Goal: Contribute content

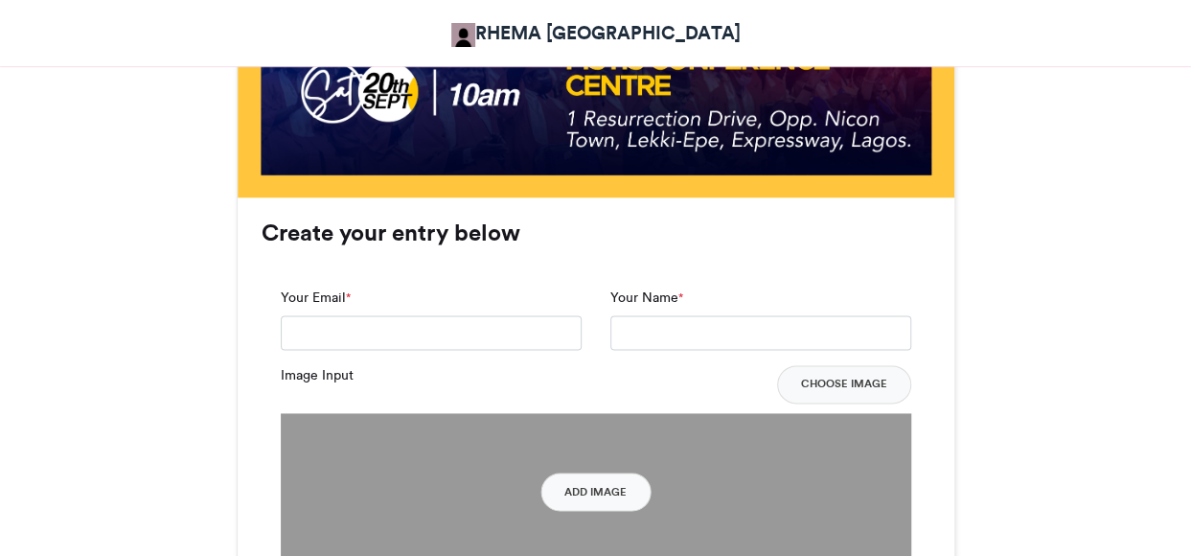
scroll to position [1342, 0]
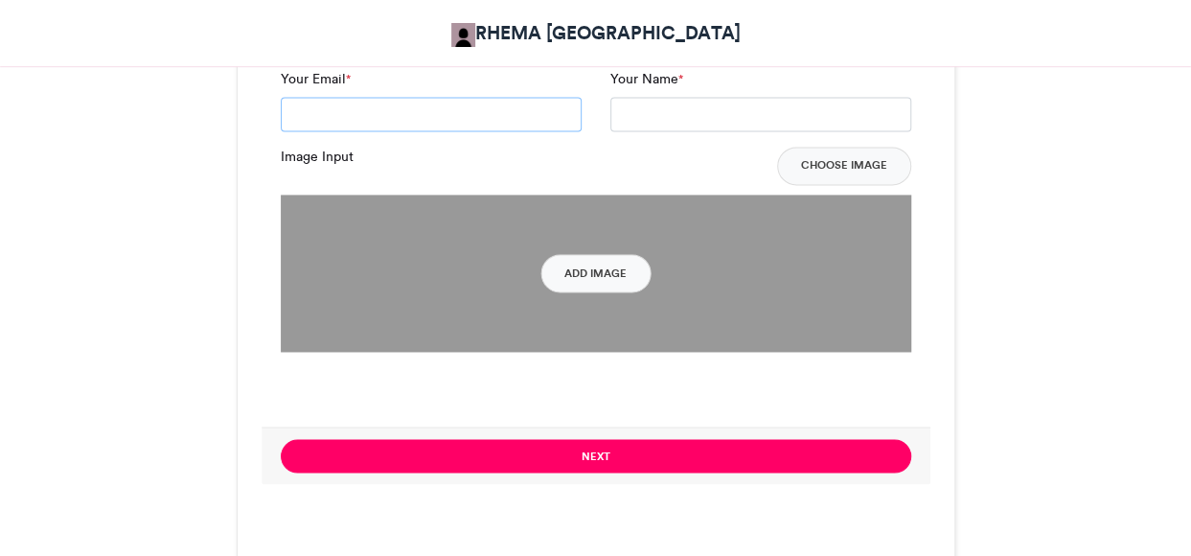
click at [415, 114] on input "Your Email *" at bounding box center [431, 114] width 301 height 35
type input "**********"
click at [717, 118] on input "Your Name *" at bounding box center [761, 114] width 301 height 35
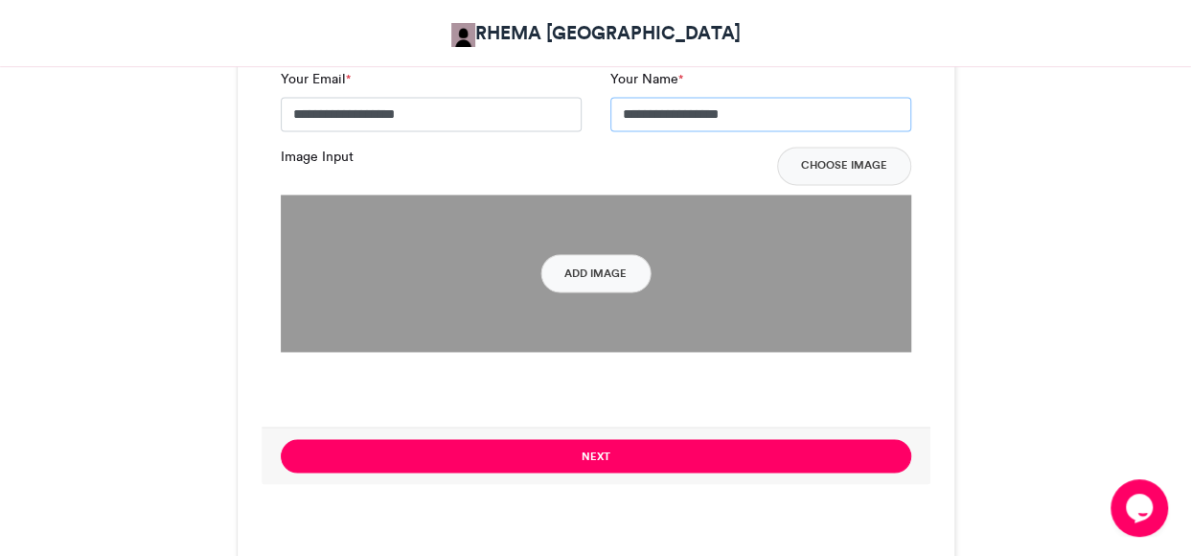
scroll to position [0, 0]
type input "**********"
click at [606, 276] on button "Add Image" at bounding box center [596, 273] width 110 height 38
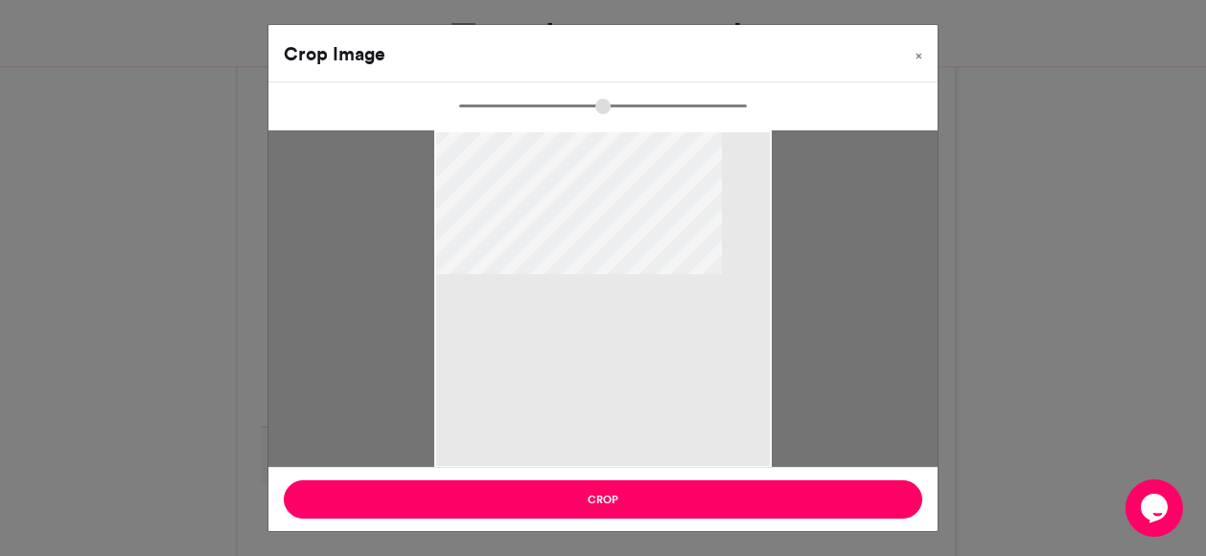
type input "******"
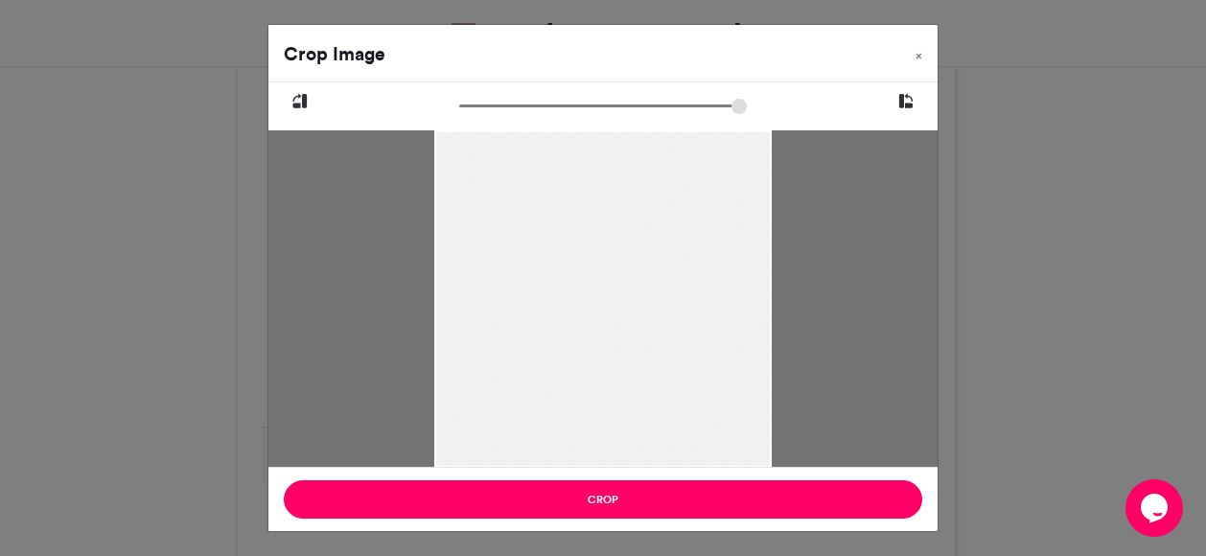
click at [648, 364] on div at bounding box center [602, 354] width 337 height 450
click at [669, 262] on div at bounding box center [602, 328] width 337 height 450
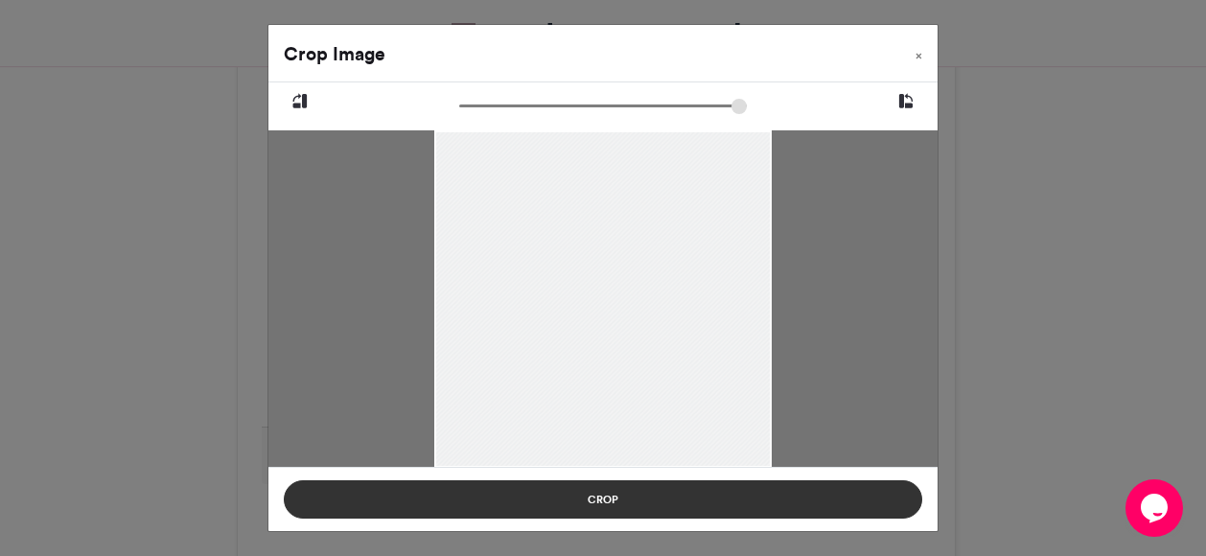
click at [622, 490] on button "Crop" at bounding box center [603, 499] width 638 height 38
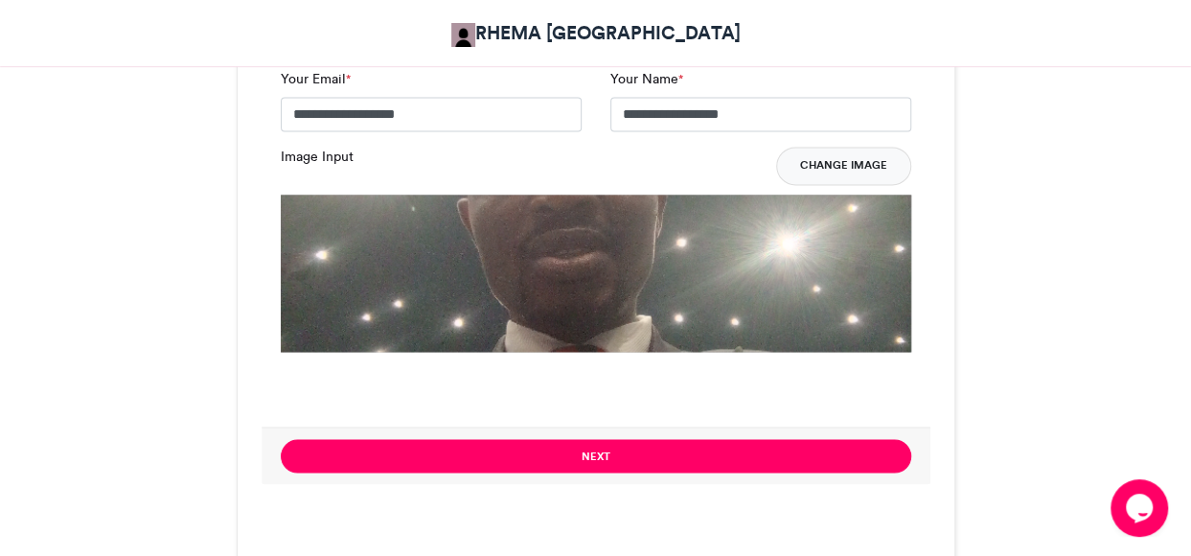
click at [860, 166] on button "Change Image" at bounding box center [843, 166] width 135 height 38
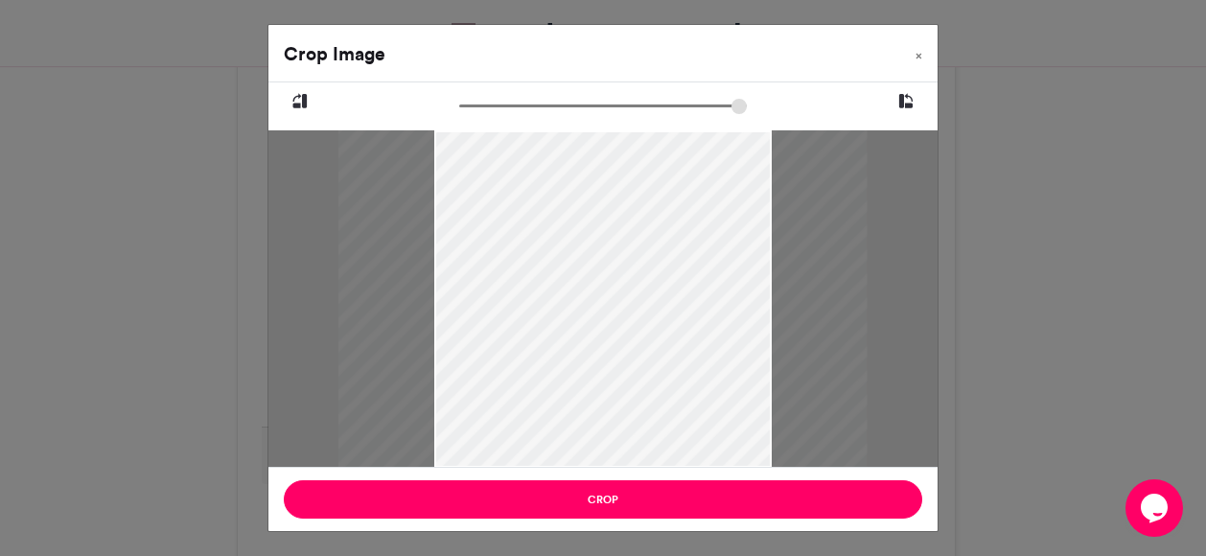
drag, startPoint x: 466, startPoint y: 106, endPoint x: 541, endPoint y: 125, distance: 77.0
click at [541, 115] on input "zoom" at bounding box center [603, 106] width 288 height 18
drag, startPoint x: 612, startPoint y: 245, endPoint x: 614, endPoint y: 339, distance: 94.0
click at [614, 339] on div at bounding box center [607, 392] width 528 height 524
drag, startPoint x: 544, startPoint y: 106, endPoint x: 595, endPoint y: 108, distance: 50.8
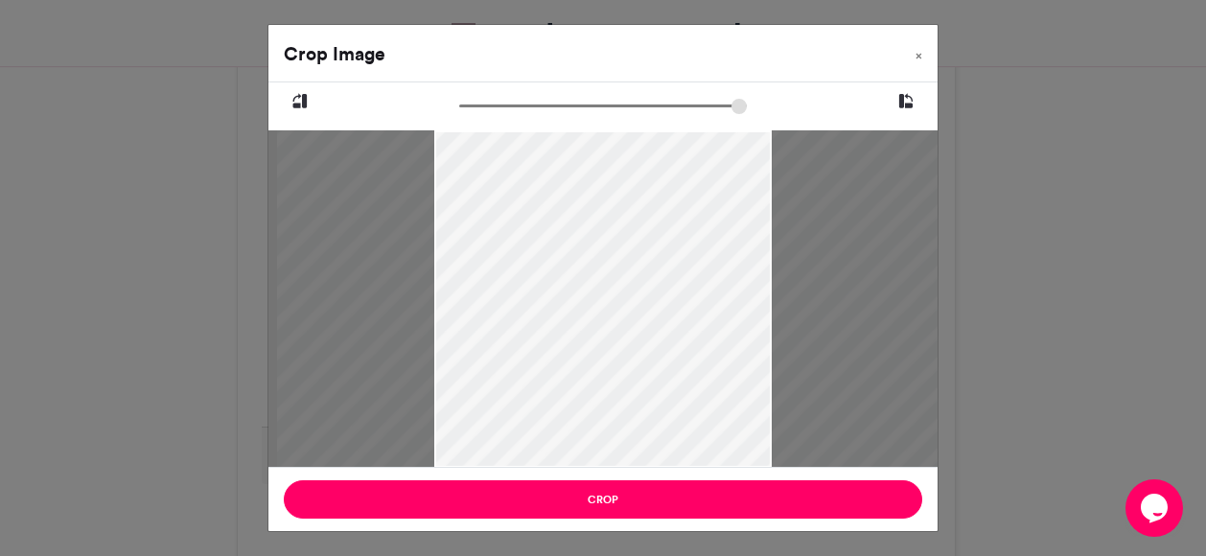
type input "*****"
click at [593, 112] on input "zoom" at bounding box center [603, 106] width 288 height 18
drag, startPoint x: 636, startPoint y: 241, endPoint x: 656, endPoint y: 294, distance: 57.0
click at [635, 266] on div at bounding box center [609, 443] width 664 height 659
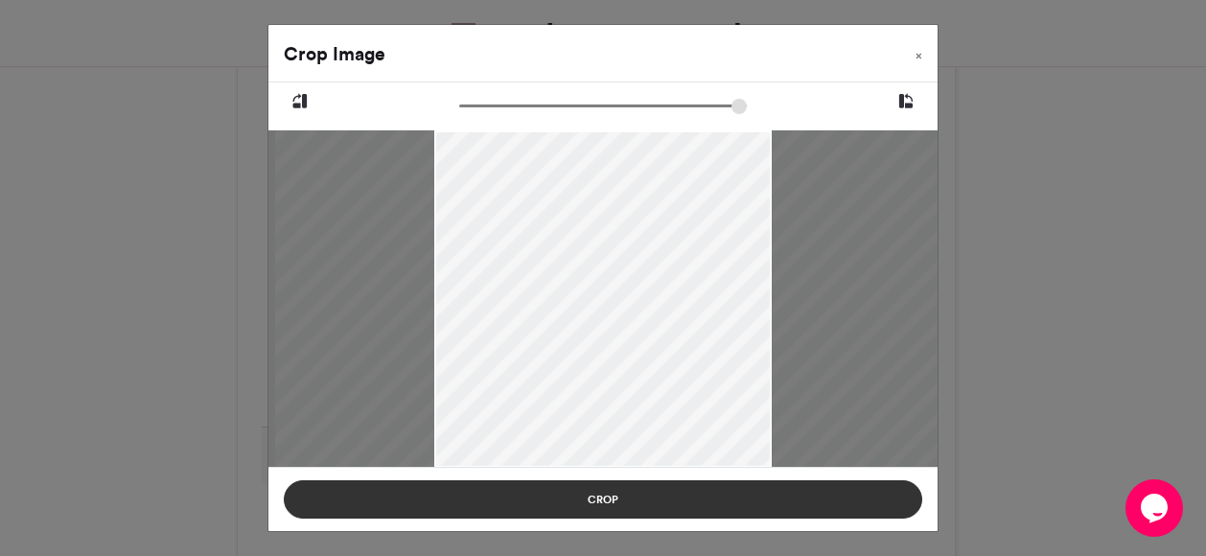
click at [619, 497] on button "Crop" at bounding box center [603, 499] width 638 height 38
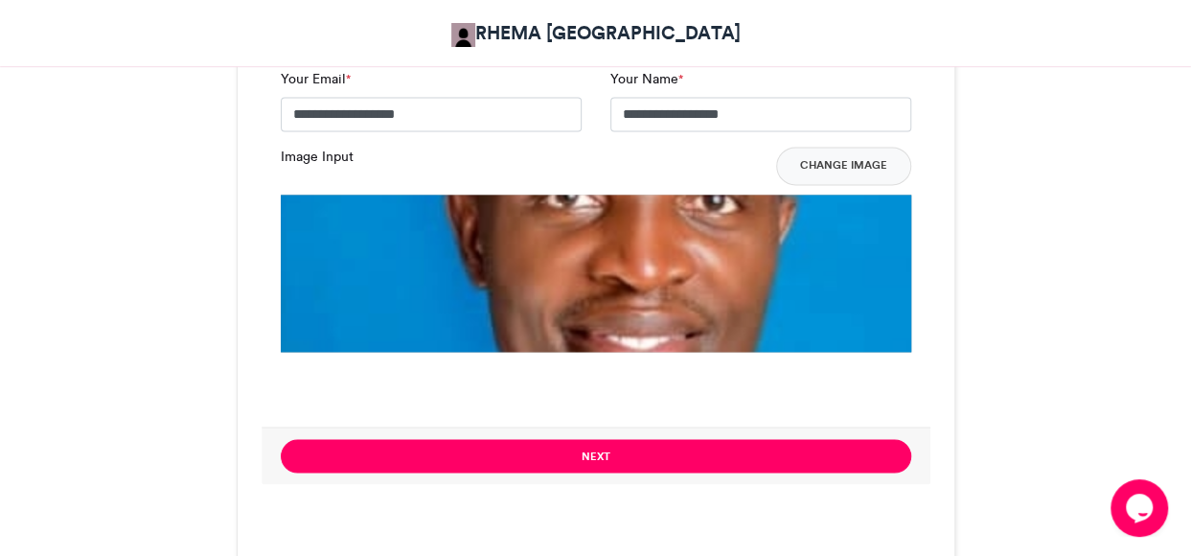
click at [602, 457] on button "Next" at bounding box center [596, 456] width 631 height 34
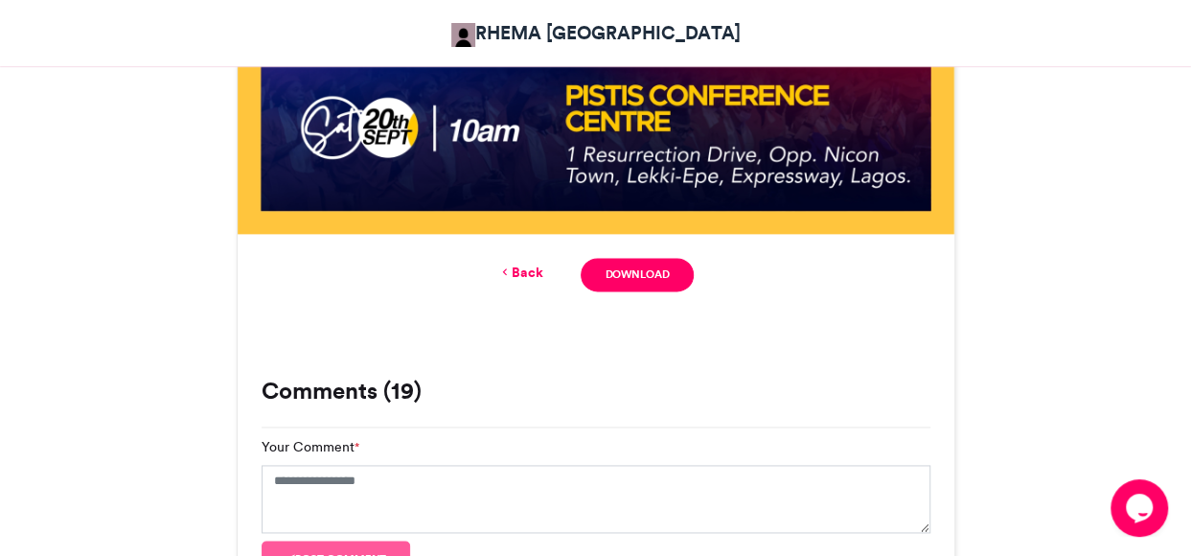
scroll to position [1126, 0]
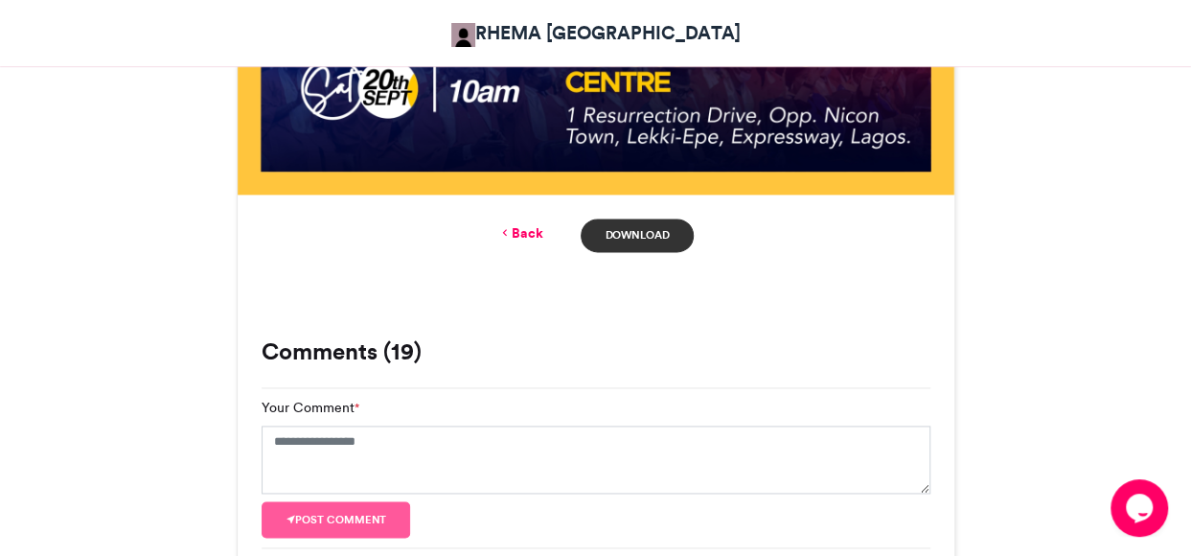
click at [648, 232] on link "Download" at bounding box center [637, 236] width 112 height 34
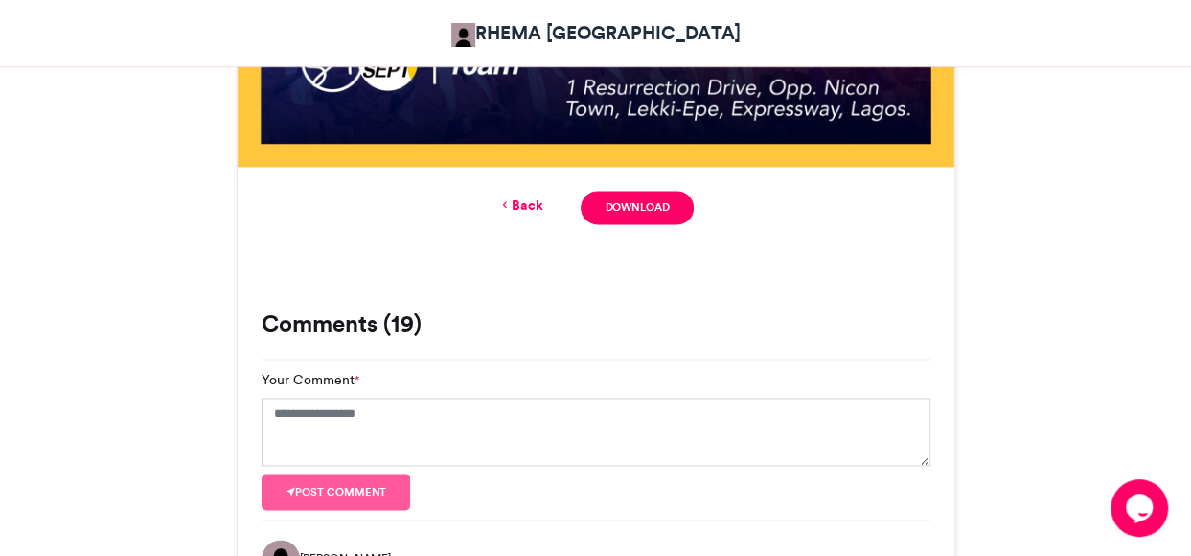
scroll to position [1150, 0]
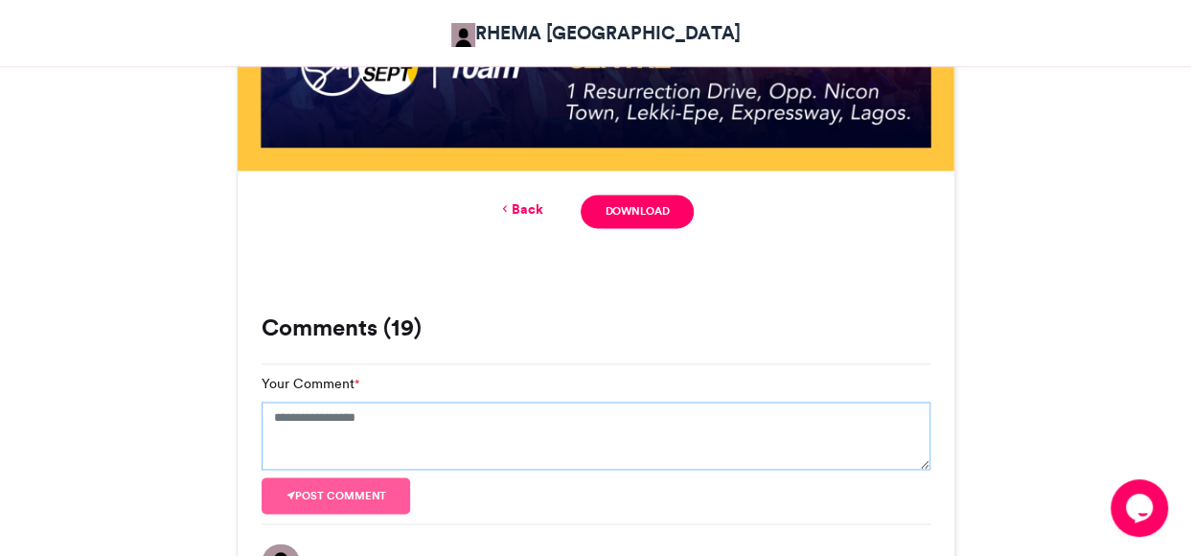
click at [362, 419] on textarea "Your Comment *" at bounding box center [596, 436] width 669 height 69
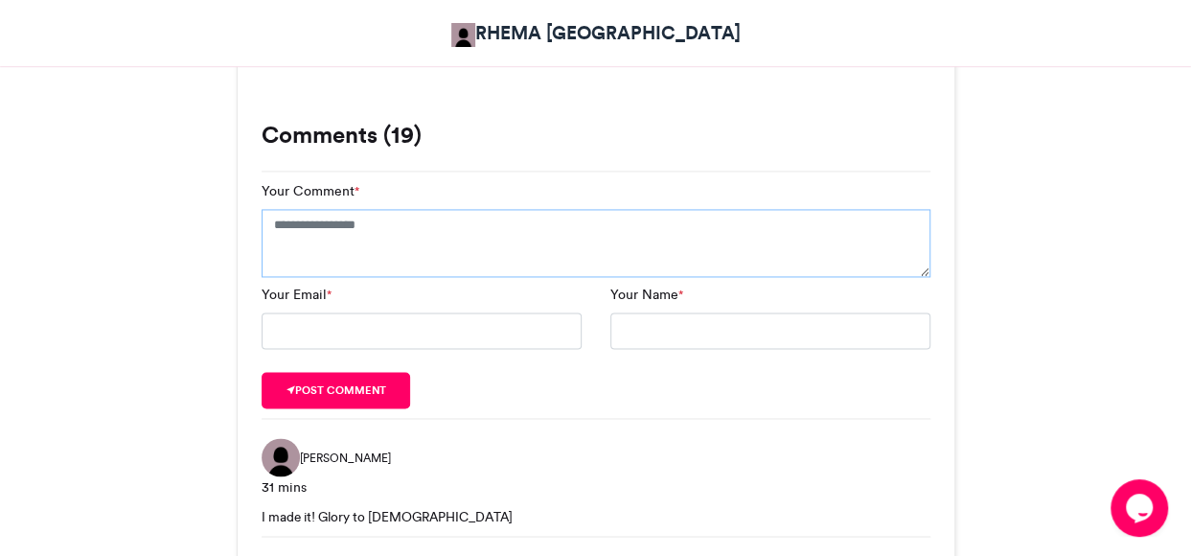
scroll to position [1342, 0]
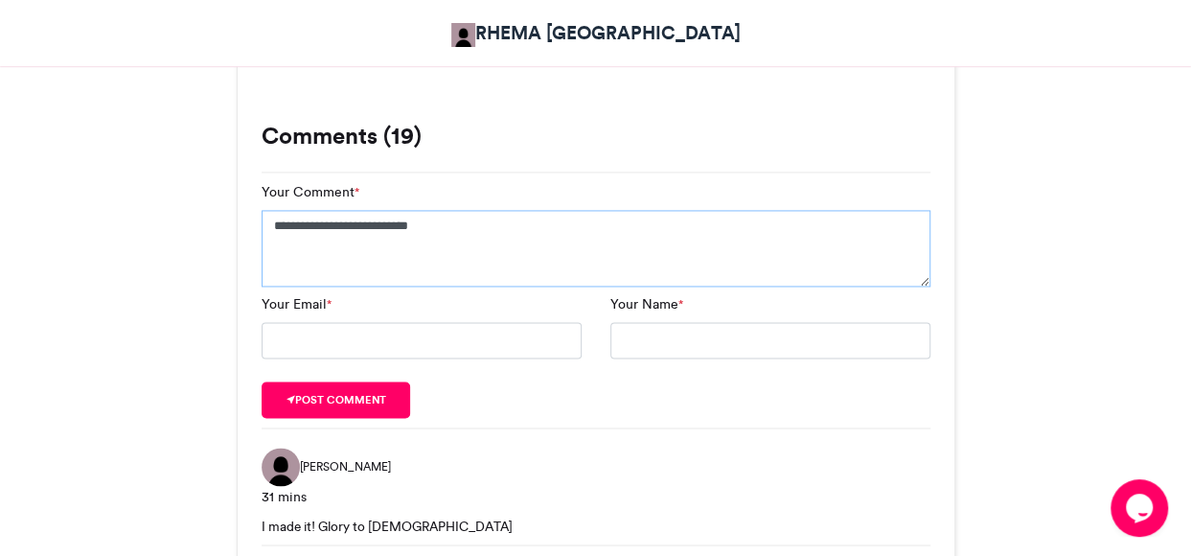
type textarea "**********"
click at [438, 344] on input "Your Email *" at bounding box center [422, 340] width 320 height 36
type input "**********"
click at [734, 348] on input "Your Name *" at bounding box center [771, 340] width 320 height 36
type input "**********"
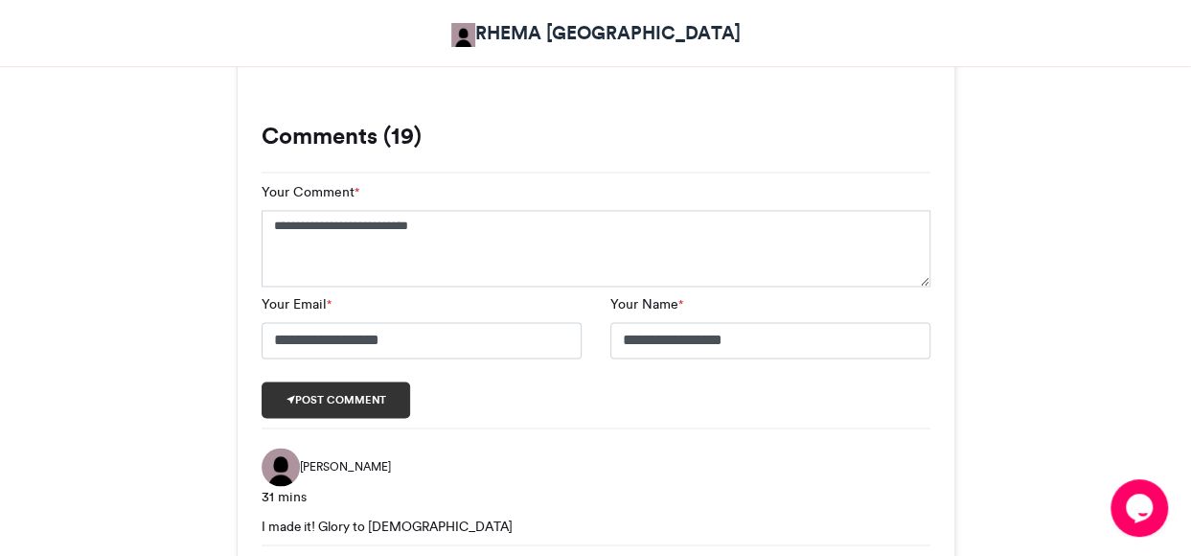
click at [359, 398] on button "Post comment" at bounding box center [337, 399] width 150 height 36
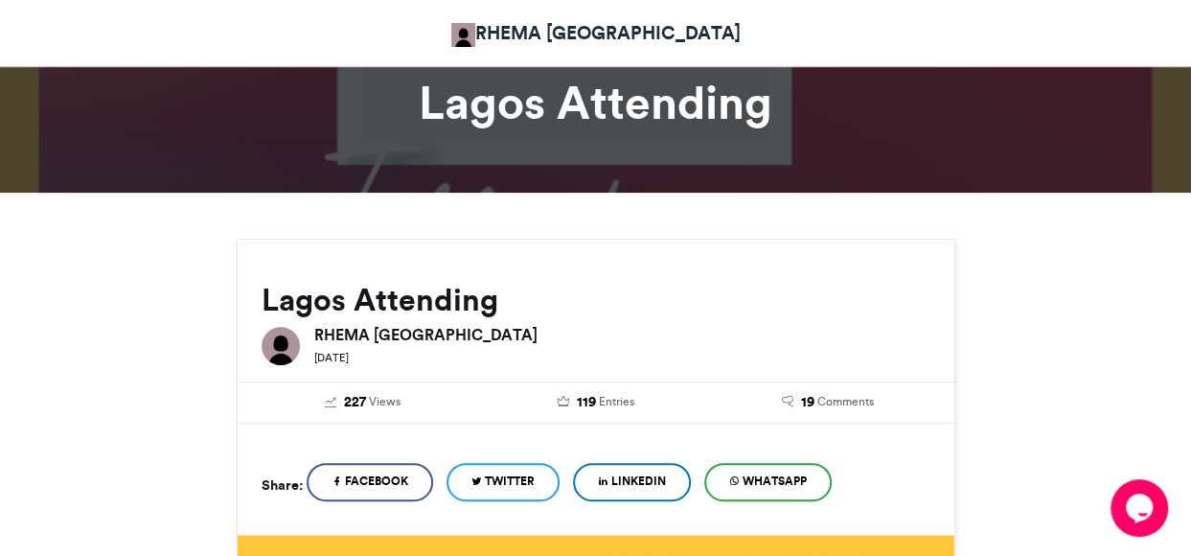
scroll to position [192, 0]
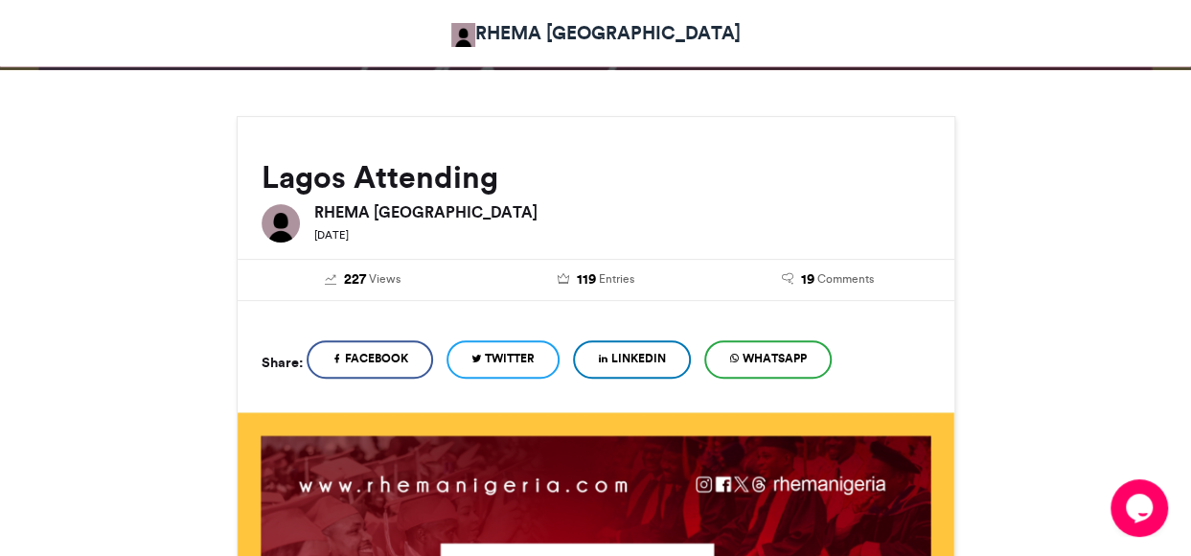
click at [382, 357] on span "Facebook" at bounding box center [376, 358] width 63 height 17
